Goal: Task Accomplishment & Management: Use online tool/utility

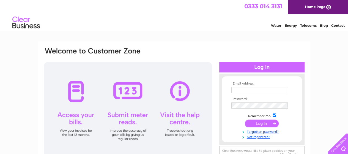
type input "globalspec@caesar.it"
click at [267, 125] on input "submit" at bounding box center [262, 124] width 34 height 8
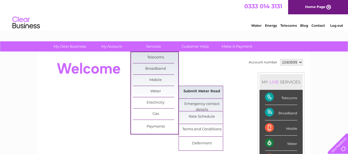
click at [200, 90] on link "Submit Meter Read" at bounding box center [201, 91] width 45 height 11
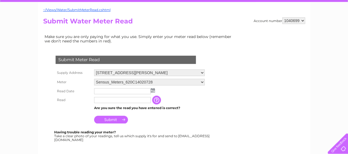
scroll to position [55, 0]
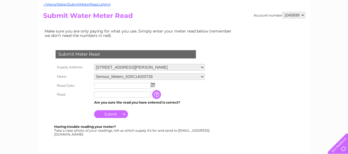
click at [116, 86] on input "text" at bounding box center [122, 86] width 57 height 6
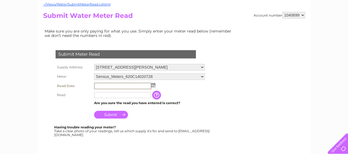
click at [156, 85] on td at bounding box center [149, 85] width 113 height 9
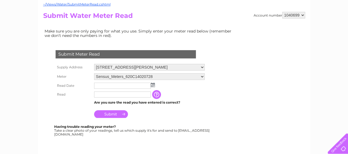
click at [153, 84] on img at bounding box center [153, 85] width 4 height 4
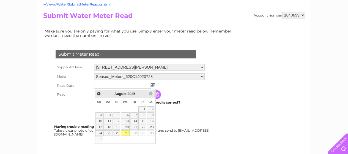
click at [127, 131] on link "27" at bounding box center [125, 133] width 9 height 6
type input "2025/08/27"
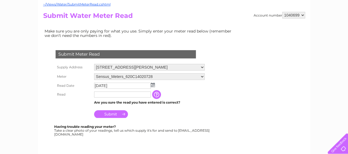
click at [133, 93] on input "text" at bounding box center [122, 94] width 57 height 6
type input "00565"
click at [107, 114] on input "Submit" at bounding box center [111, 115] width 34 height 8
